Goal: Task Accomplishment & Management: Use online tool/utility

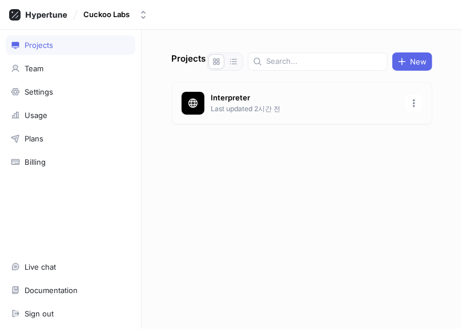
click at [307, 116] on div "Interpreter Last updated 2시간 전" at bounding box center [302, 103] width 260 height 42
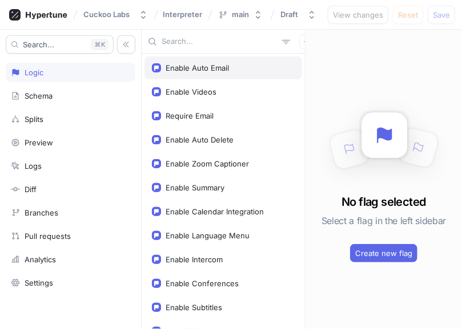
click at [265, 73] on div "Enable Auto Email" at bounding box center [223, 68] width 158 height 23
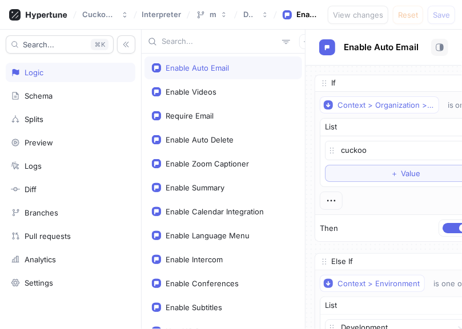
drag, startPoint x: 274, startPoint y: 57, endPoint x: 253, endPoint y: 69, distance: 24.6
click at [253, 69] on div "Enable Auto Email" at bounding box center [223, 68] width 158 height 23
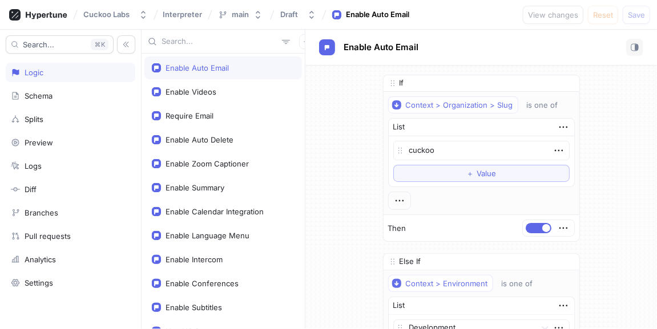
type textarea "x"
click at [361, 20] on div "Enable Auto Email" at bounding box center [371, 15] width 86 height 21
click at [299, 16] on div "Draft" at bounding box center [291, 15] width 22 height 10
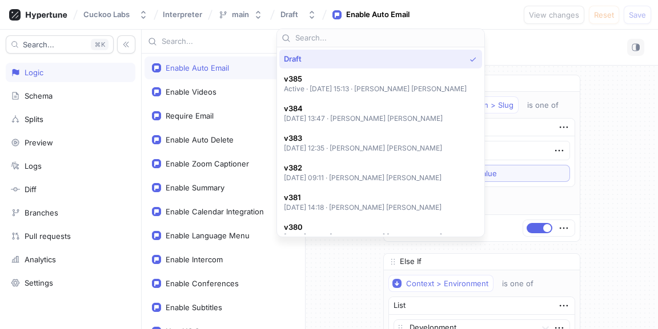
click at [306, 58] on div "Draft" at bounding box center [374, 59] width 181 height 10
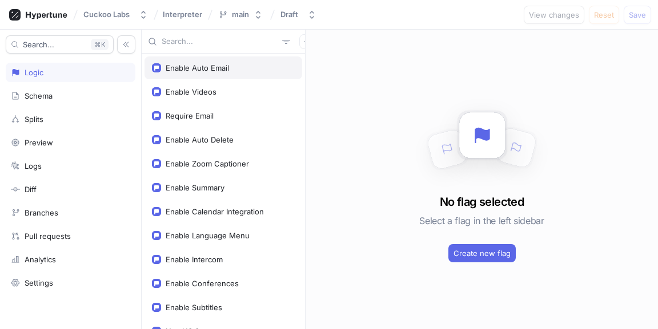
click at [281, 66] on div "Enable Auto Email" at bounding box center [223, 67] width 143 height 9
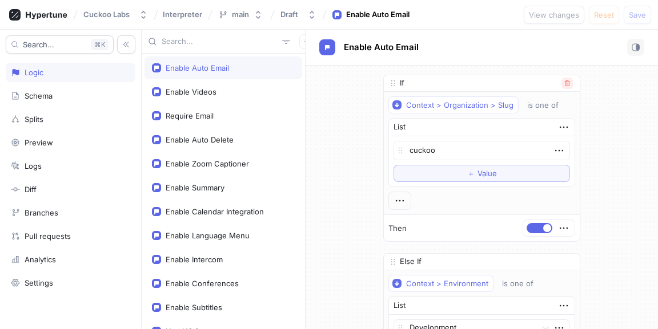
click at [568, 81] on icon "button" at bounding box center [567, 83] width 7 height 7
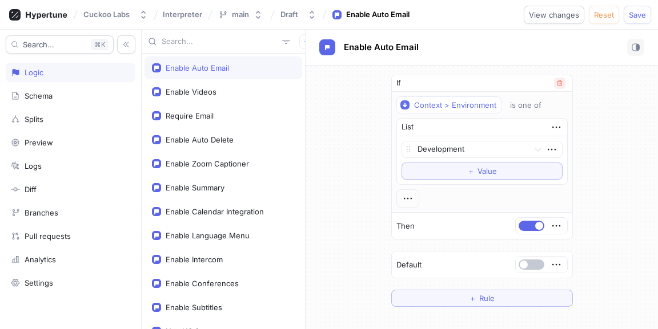
click at [563, 84] on button "button" at bounding box center [559, 83] width 11 height 11
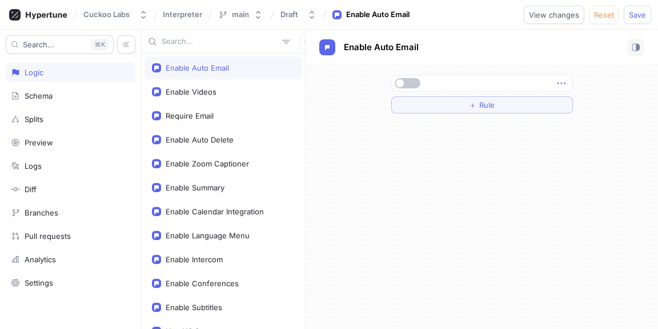
click at [564, 83] on icon "button" at bounding box center [561, 84] width 8 height 2
click at [586, 106] on p "Delete" at bounding box center [583, 104] width 23 height 11
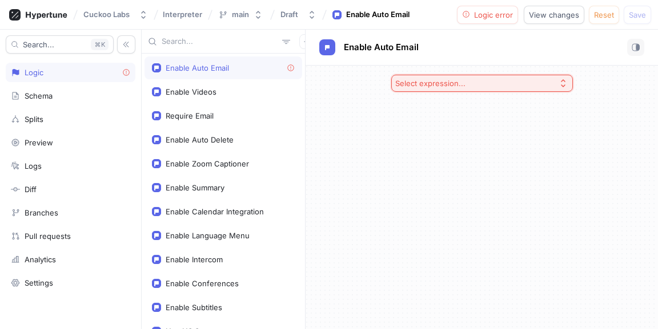
click at [560, 107] on div "Select expression..." at bounding box center [481, 198] width 352 height 264
click at [278, 67] on div "Enable Auto Email" at bounding box center [223, 67] width 143 height 9
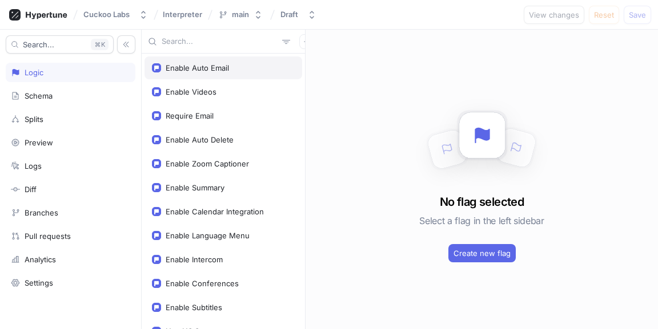
click at [280, 74] on div "Enable Auto Email" at bounding box center [223, 68] width 158 height 23
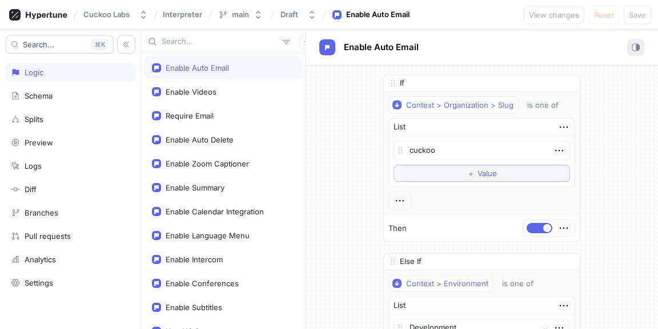
click at [633, 49] on icon "button" at bounding box center [635, 47] width 8 height 8
type textarea "x"
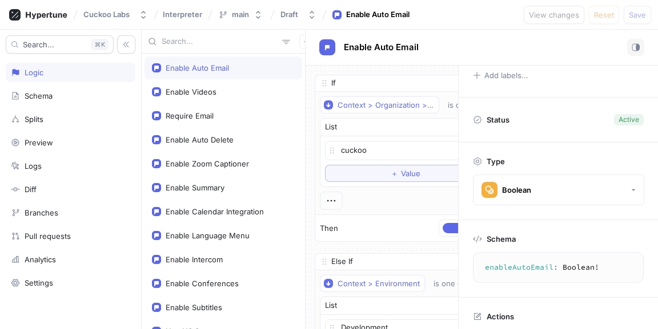
scroll to position [127, 0]
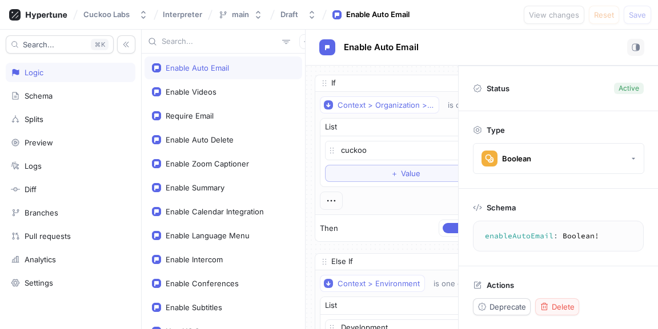
click at [565, 307] on span "Delete" at bounding box center [563, 307] width 23 height 7
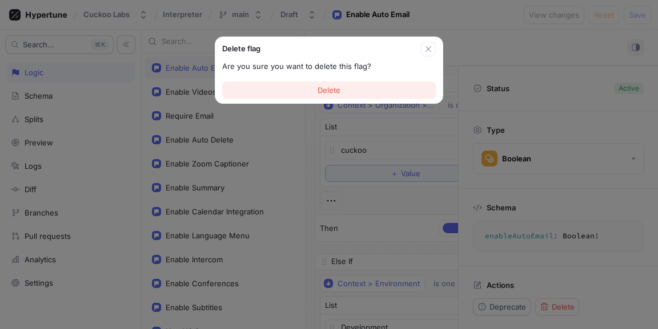
click at [412, 93] on button "Delete" at bounding box center [329, 90] width 214 height 17
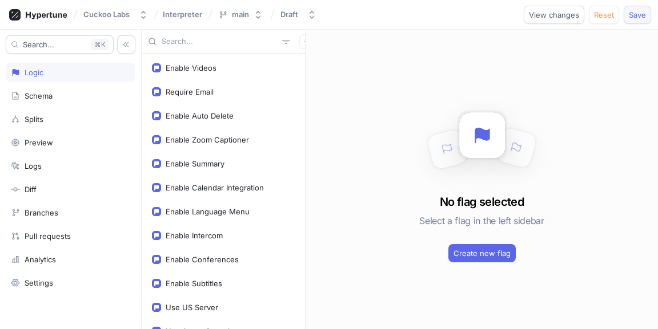
click at [630, 15] on span "Save" at bounding box center [637, 14] width 17 height 7
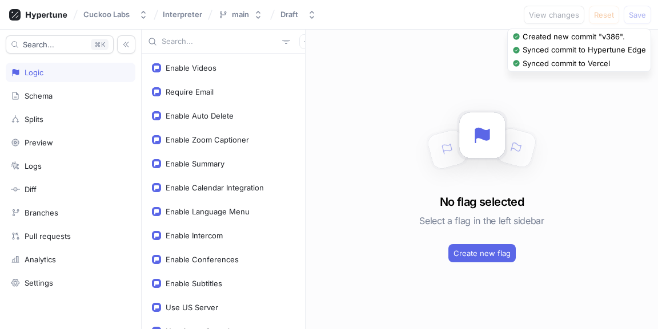
click at [452, 84] on div "No flag selected Select a flag in the left sidebar Create new flag" at bounding box center [481, 180] width 352 height 300
click at [412, 80] on div "No flag selected Select a flag in the left sidebar Create new flag" at bounding box center [481, 180] width 352 height 300
click at [312, 23] on button "Draft" at bounding box center [298, 14] width 45 height 19
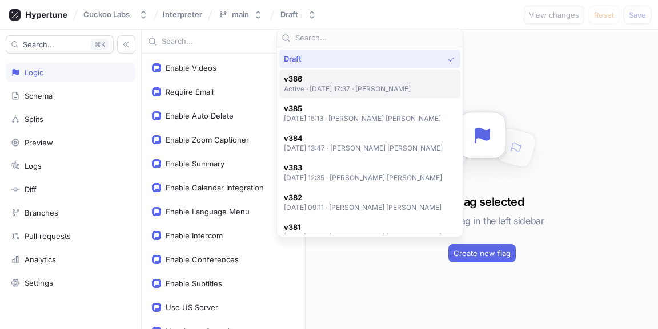
click at [321, 84] on p "Active ‧ [DATE] 17:37 ‧ [PERSON_NAME]" at bounding box center [347, 89] width 127 height 10
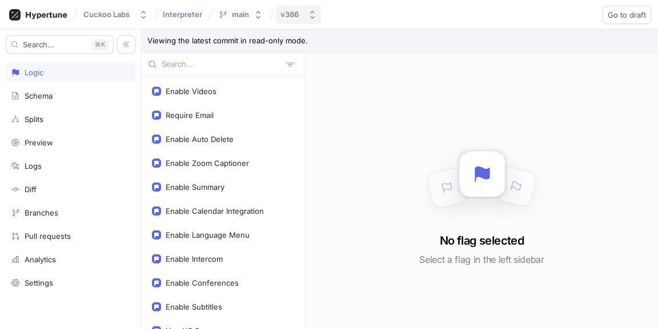
click at [312, 14] on icon "button" at bounding box center [312, 14] width 9 height 9
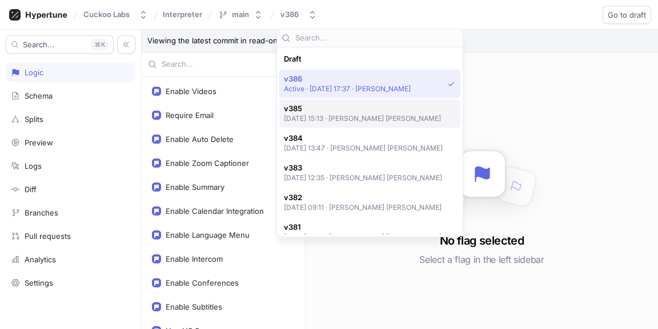
scroll to position [20, 0]
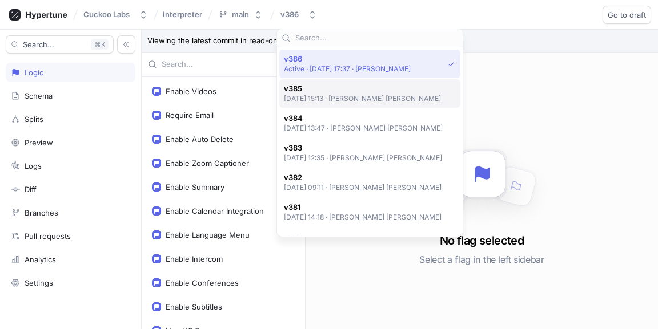
click at [319, 101] on p "[DATE] 15:13 ‧ [PERSON_NAME] [PERSON_NAME]" at bounding box center [363, 99] width 158 height 10
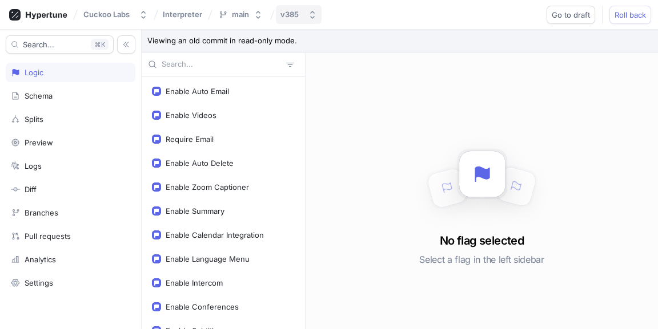
click at [306, 15] on button "v385" at bounding box center [299, 14] width 46 height 19
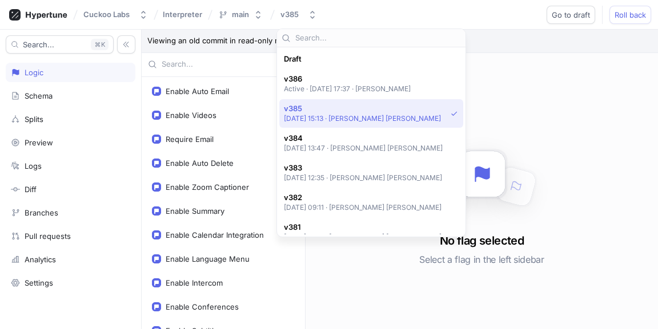
click at [310, 74] on div "v386 Active ‧ [DATE] 17:37 ‧ [PERSON_NAME]" at bounding box center [371, 84] width 184 height 29
